Goal: Navigation & Orientation: Find specific page/section

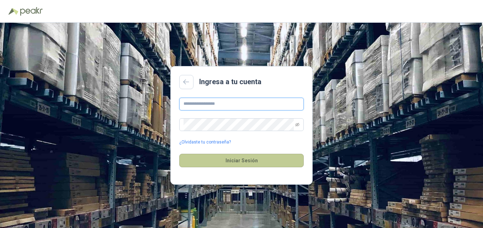
type input "**********"
click at [243, 161] on button "Iniciar Sesión" at bounding box center [241, 161] width 125 height 14
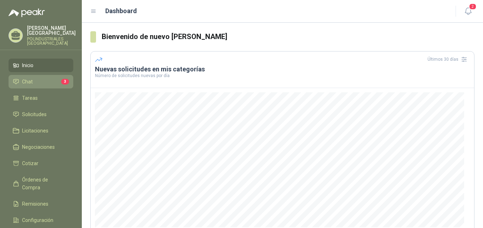
click at [42, 83] on li "Chat 3" at bounding box center [41, 82] width 56 height 8
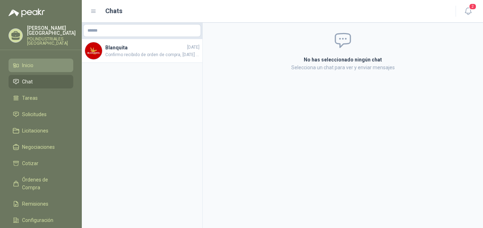
click at [44, 63] on li "Inicio" at bounding box center [41, 66] width 56 height 8
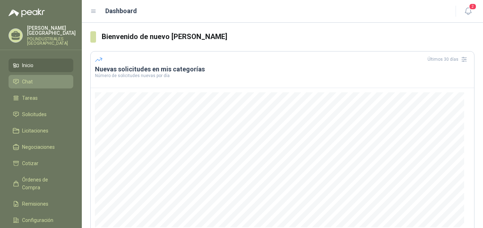
click at [43, 81] on li "Chat" at bounding box center [41, 82] width 56 height 8
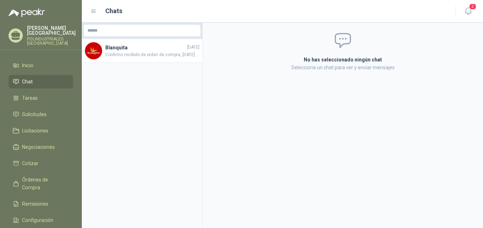
click at [35, 38] on p "POLINDUSTRIALES [GEOGRAPHIC_DATA]" at bounding box center [51, 41] width 49 height 9
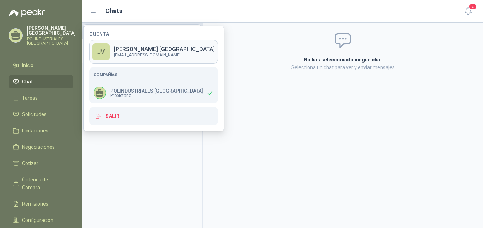
click at [134, 51] on p "[PERSON_NAME]" at bounding box center [164, 50] width 101 height 6
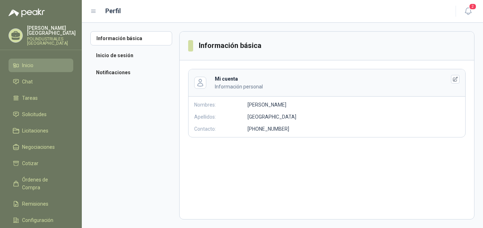
click at [44, 59] on link "Inicio" at bounding box center [41, 66] width 65 height 14
